Goal: Transaction & Acquisition: Purchase product/service

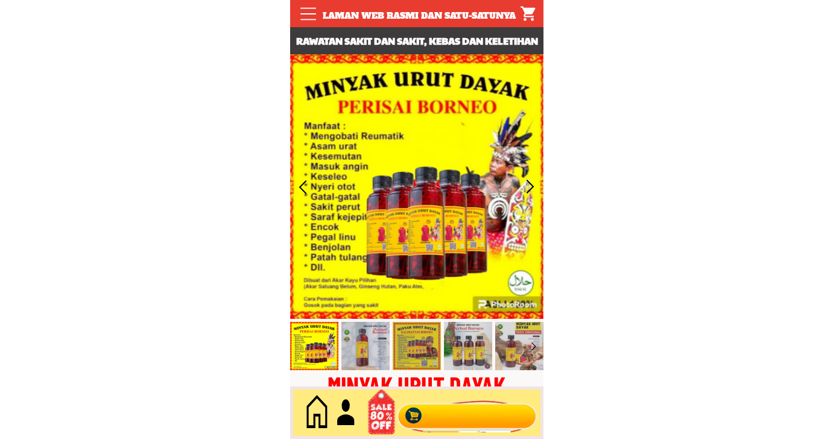
click at [440, 407] on div at bounding box center [467, 413] width 146 height 40
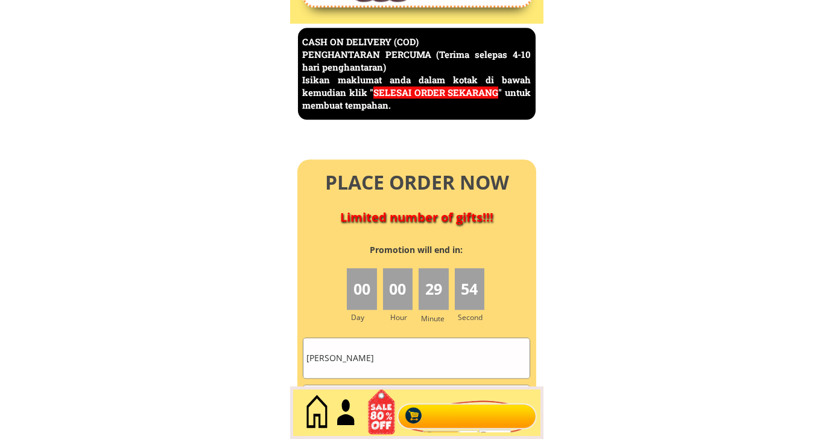
scroll to position [5234, 0]
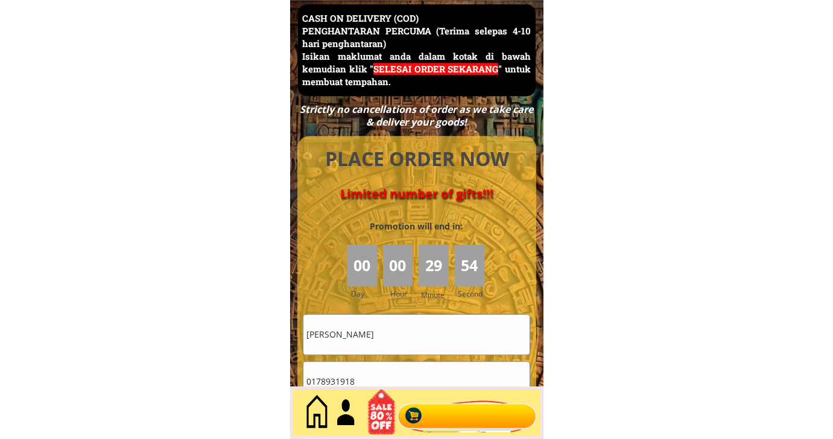
click at [375, 328] on input "[PERSON_NAME]" at bounding box center [416, 333] width 226 height 39
paste input "[PERSON_NAME]. Rahman"
type input "[PERSON_NAME]. Rahman"
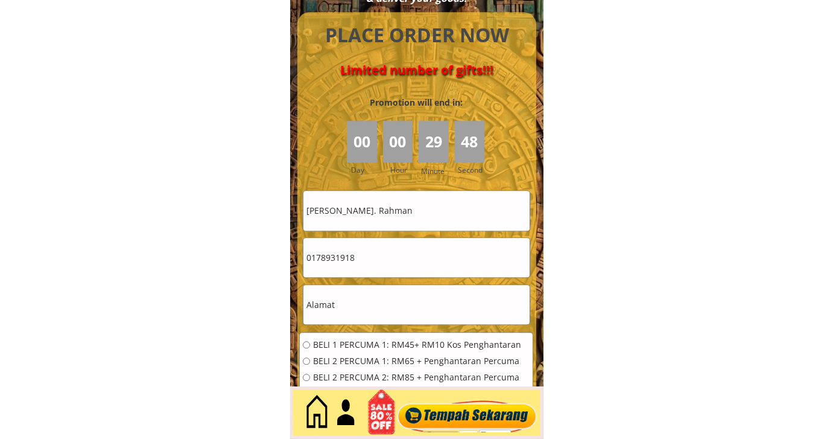
scroll to position [5368, 0]
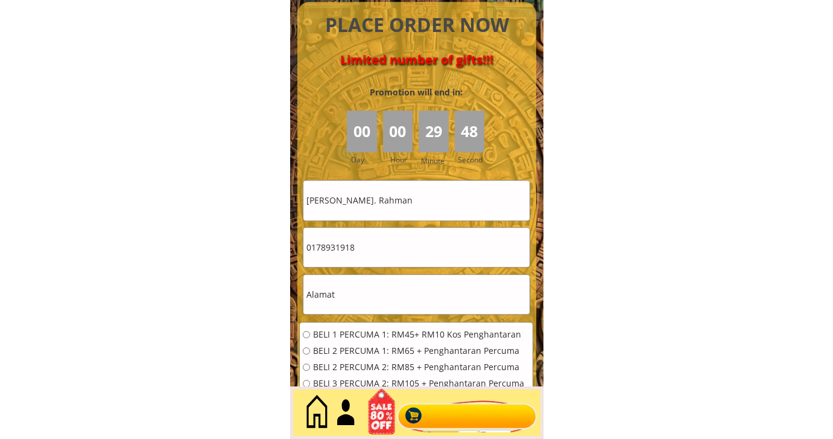
click at [364, 287] on input "text" at bounding box center [416, 294] width 226 height 39
paste input "Lot 160, 75150"
type input "Lot 160, 75150"
click at [393, 261] on input "0178931918" at bounding box center [416, 246] width 226 height 39
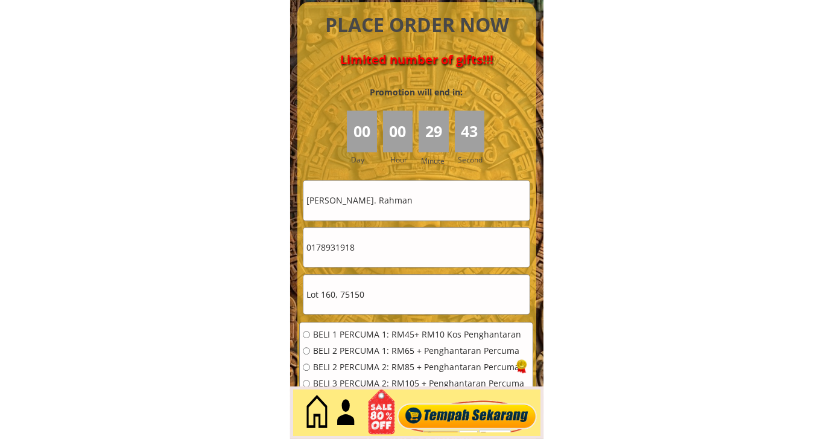
click at [393, 261] on input "0178931918" at bounding box center [416, 246] width 226 height 39
paste input "3-6302556"
drag, startPoint x: 323, startPoint y: 249, endPoint x: 337, endPoint y: 275, distance: 29.7
click at [323, 248] on input "013-6302556" at bounding box center [416, 246] width 226 height 39
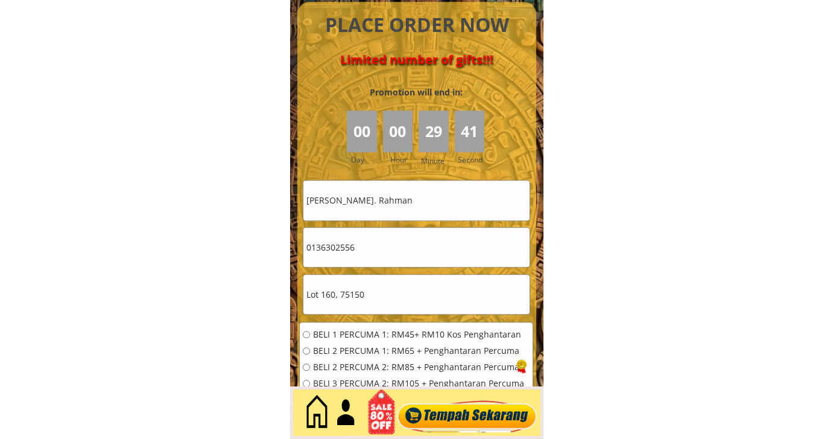
type input "0136302556"
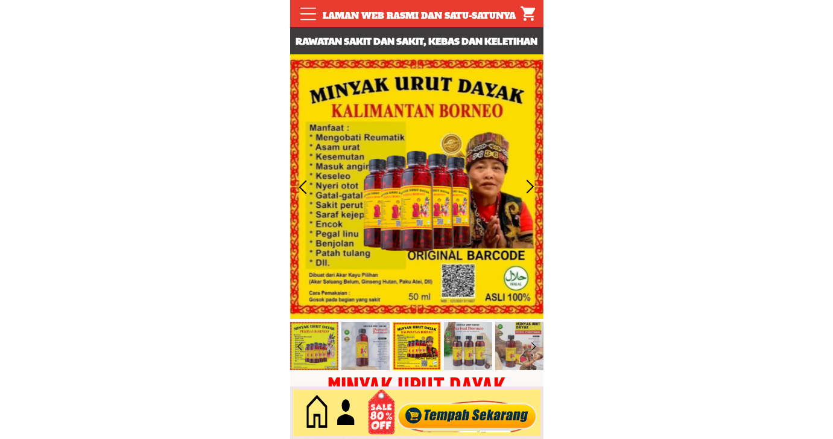
click at [431, 395] on div at bounding box center [467, 413] width 146 height 40
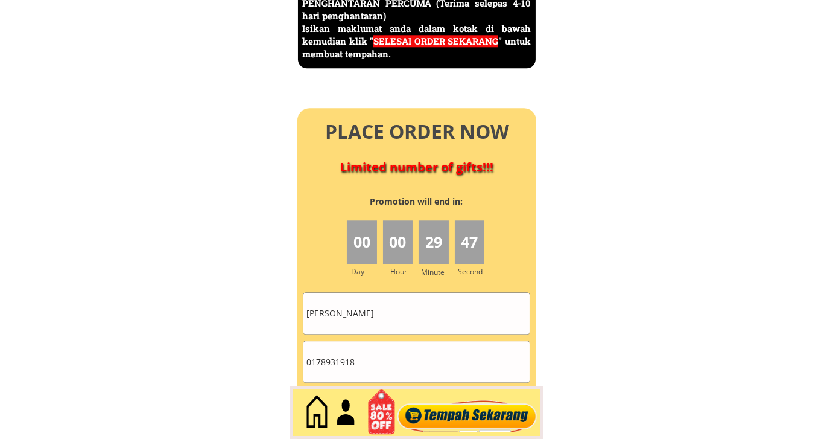
scroll to position [5436, 0]
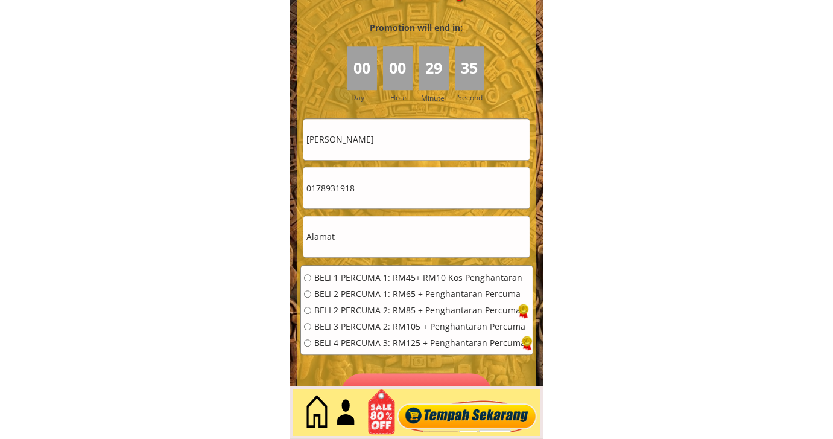
click at [398, 201] on input "0178931918" at bounding box center [416, 187] width 226 height 41
paste input "125288331"
type input "01125288331"
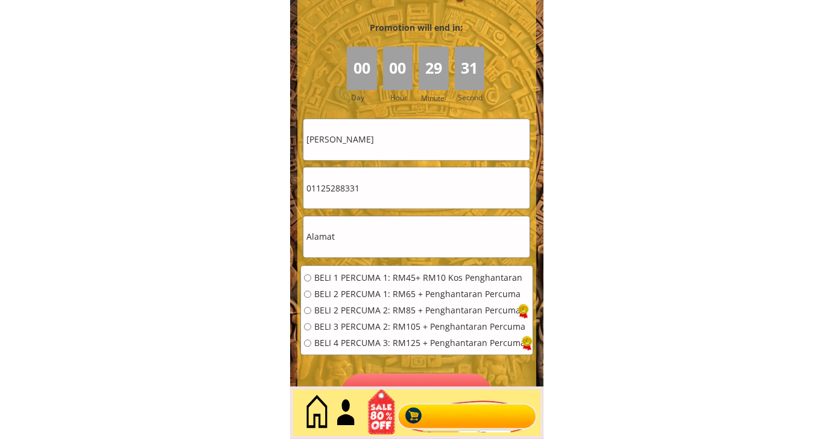
click at [408, 156] on input "[PERSON_NAME]" at bounding box center [416, 139] width 226 height 41
paste input "Susiana"
type input "Susiana"
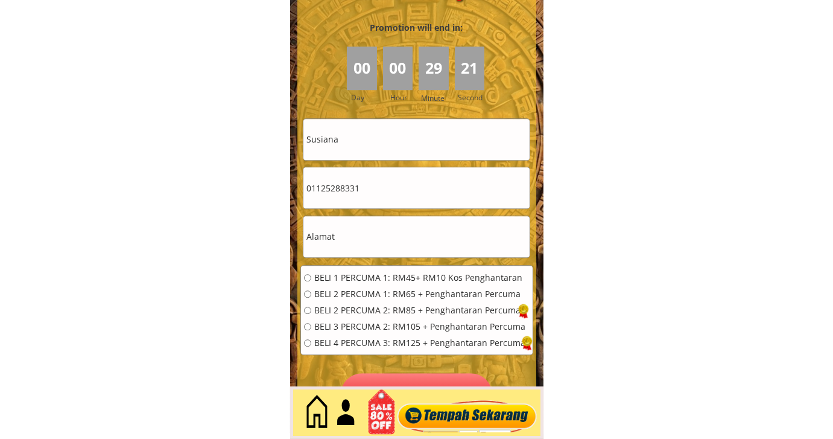
click at [395, 229] on input "text" at bounding box center [416, 236] width 226 height 41
paste input "Kota Kinabalu"
type input "Kota Kinabalu"
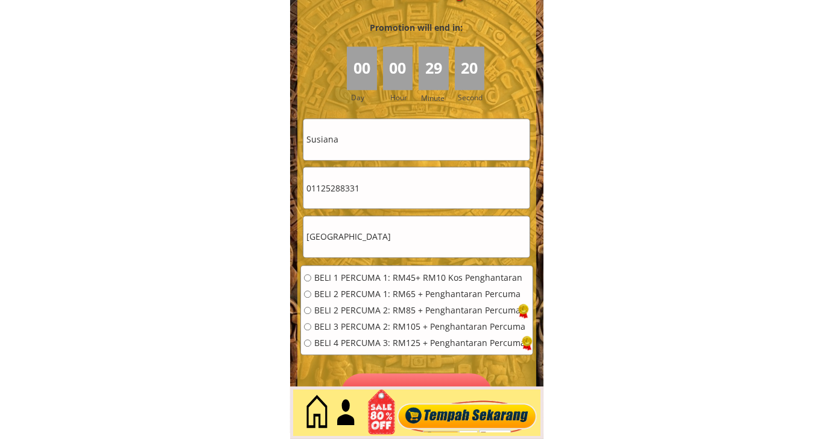
click at [369, 269] on div "BELI 1 PERCUMA 1: RM45+ RM10 Kos Penghantaran BELI 2 PERCUMA 1: RM65 + Penghant…" at bounding box center [417, 313] width 232 height 97
click at [374, 273] on span "BELI 1 PERCUMA 1: RM45+ RM10 Kos Penghantaran" at bounding box center [419, 277] width 211 height 8
radio input "true"
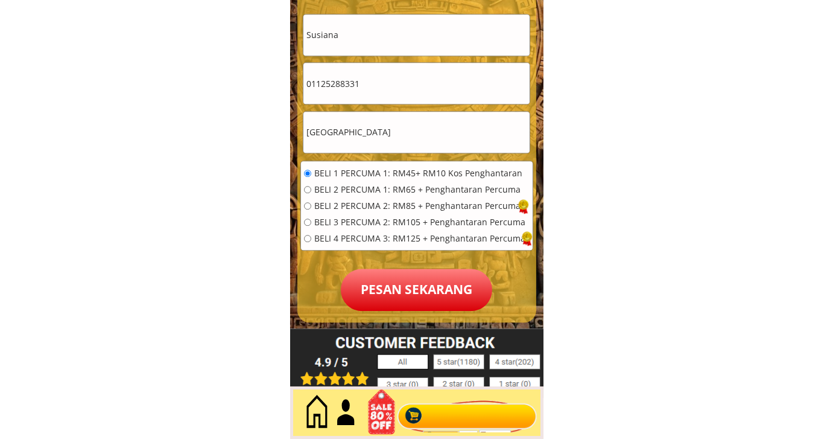
scroll to position [5570, 0]
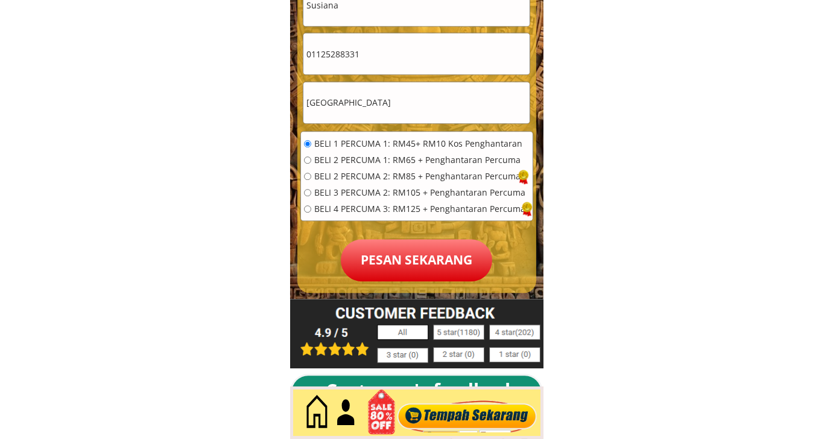
click at [405, 256] on p "Pesan sekarang" at bounding box center [416, 260] width 151 height 42
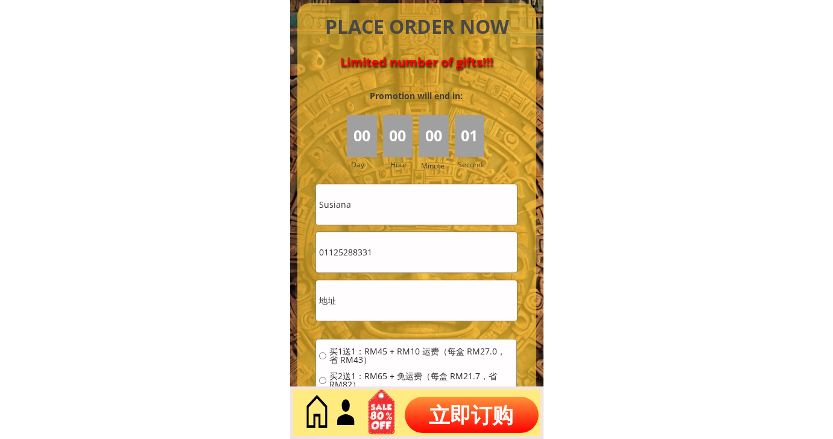
scroll to position [5361, 0]
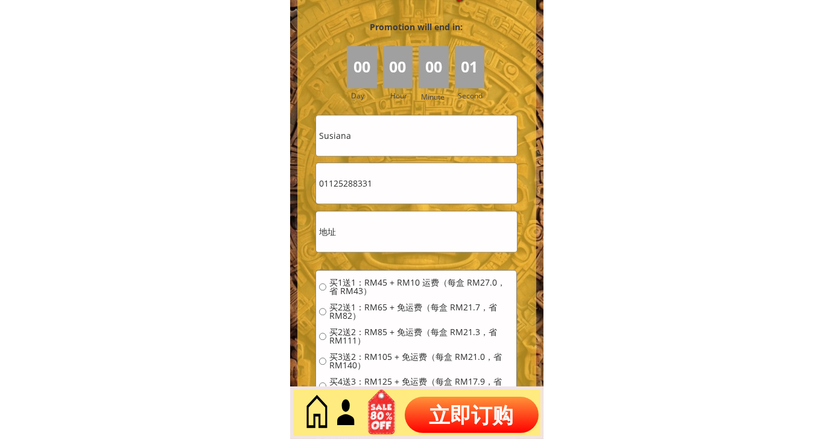
click at [371, 177] on input "01125288331" at bounding box center [416, 183] width 200 height 40
paste input "67741768"
type input "0167741768"
click at [418, 143] on input "Susiana" at bounding box center [416, 135] width 200 height 40
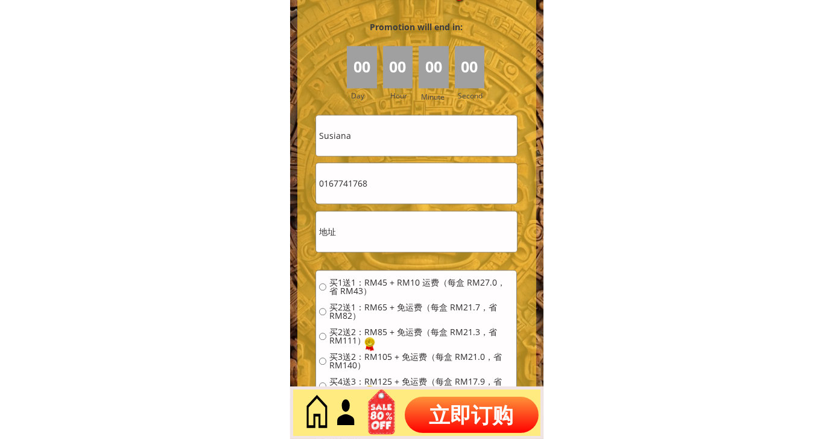
click at [418, 143] on input "Susiana" at bounding box center [416, 135] width 200 height 40
paste input "许广守"
type input "许广守"
click at [384, 218] on input "text" at bounding box center [416, 231] width 200 height 40
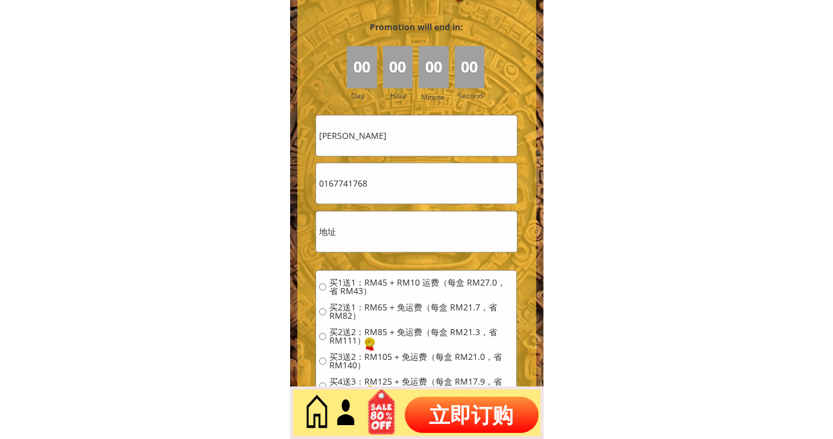
paste input "NO44，Gro und FLOOr，Medan Raya Commercia l Centre 97000 BintuIu，Sarawak"
type input "NO44，Gro und FLOOr，Medan Raya Commercia l Centre 97000 BintuIu，Sarawak"
click at [363, 381] on span "买4送3：RM125 + 免运费（每盒 RM17.9，省 RM218）" at bounding box center [421, 385] width 184 height 17
radio input "true"
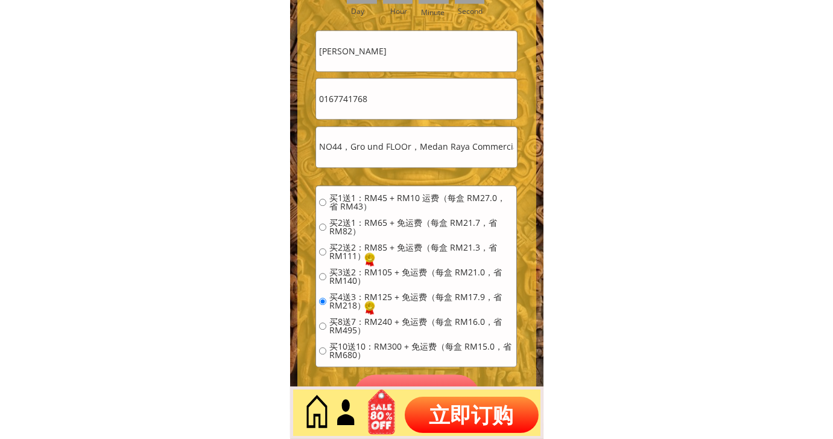
scroll to position [5495, 0]
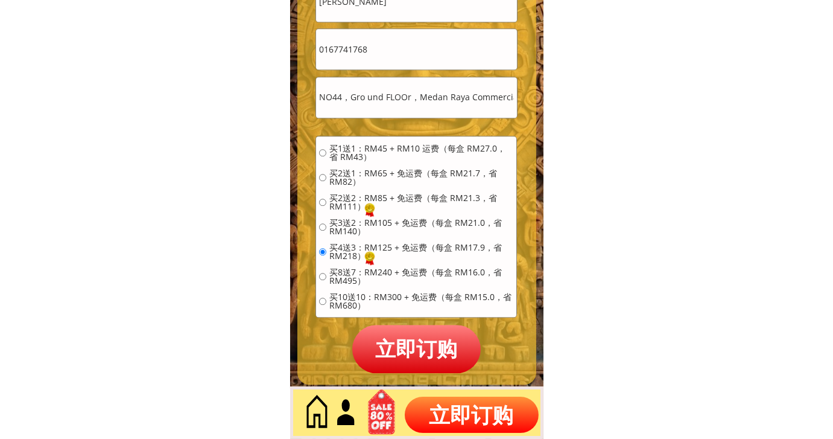
click at [408, 352] on p "立即订购" at bounding box center [416, 349] width 129 height 48
